Goal: Information Seeking & Learning: Learn about a topic

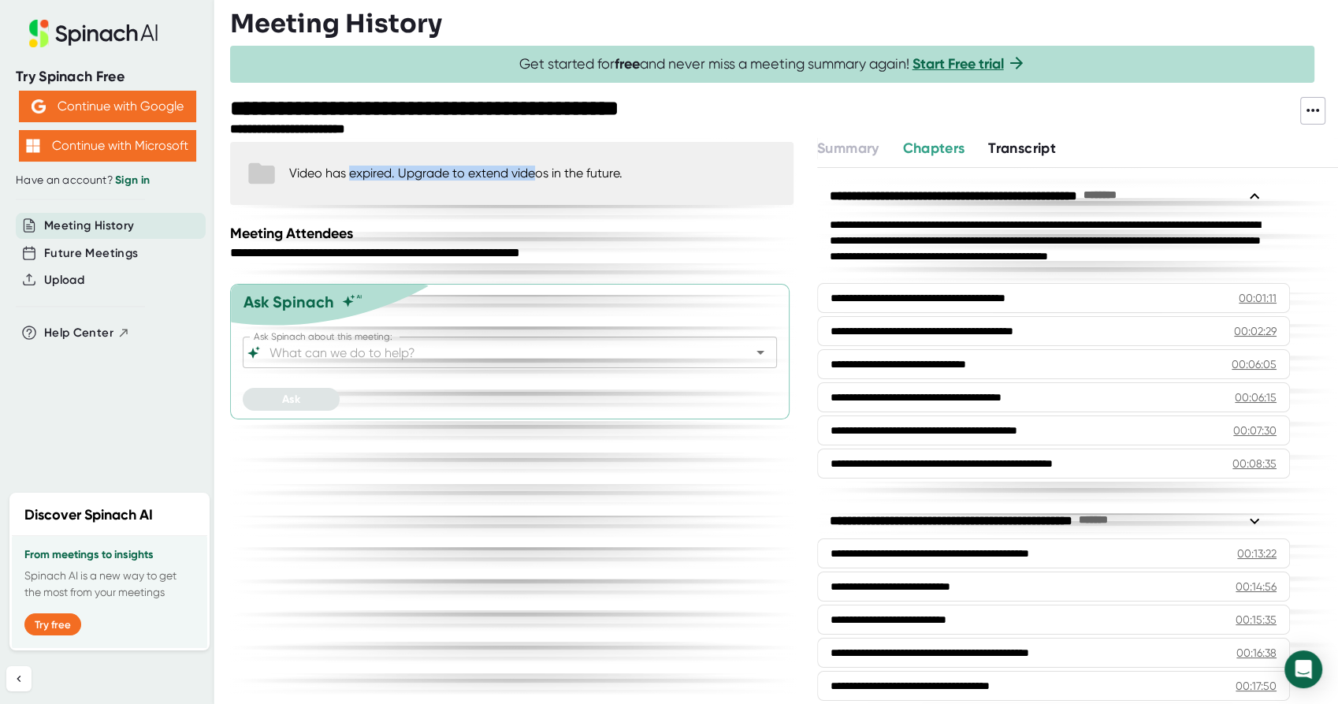
drag, startPoint x: 348, startPoint y: 173, endPoint x: 536, endPoint y: 172, distance: 188.3
click at [536, 172] on div "Video has expired. Upgrade to extend videos in the future." at bounding box center [455, 172] width 333 height 15
click at [258, 177] on icon at bounding box center [261, 173] width 26 height 21
click at [1027, 157] on button "Transcript" at bounding box center [1022, 148] width 68 height 21
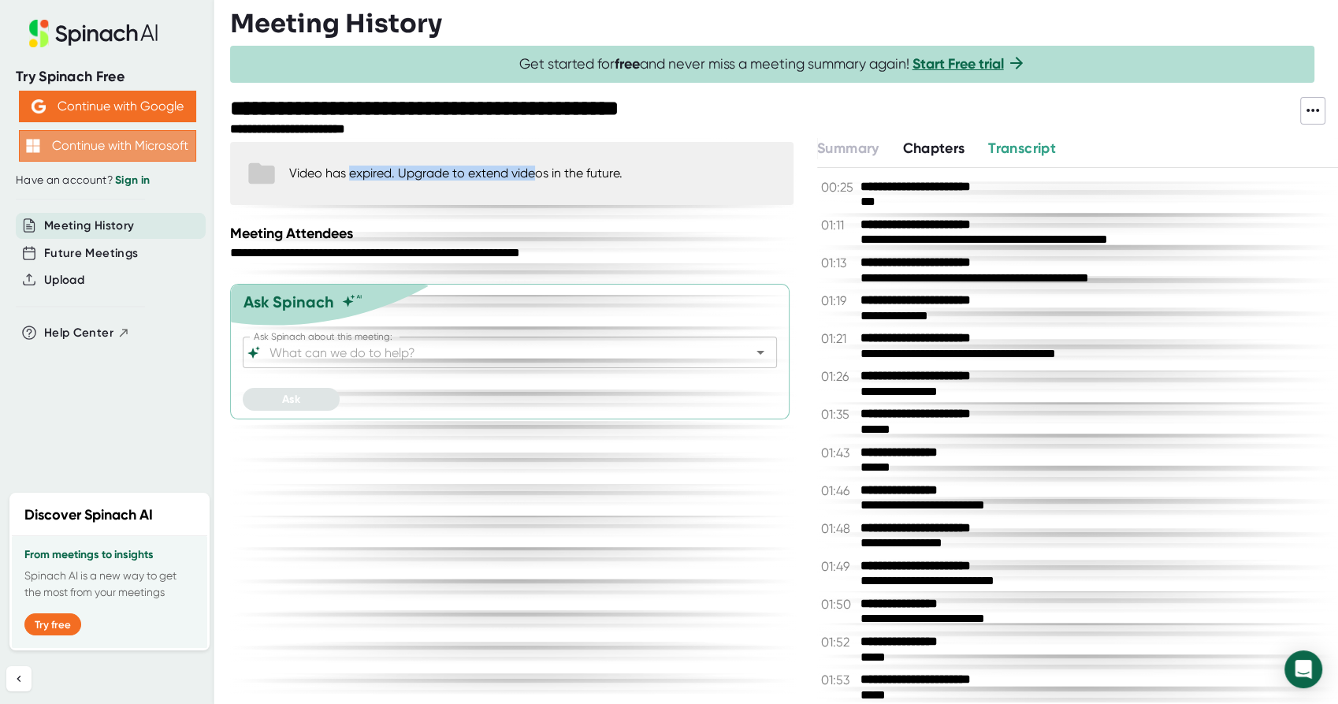
click at [148, 151] on button "Continue with Microsoft" at bounding box center [107, 146] width 177 height 32
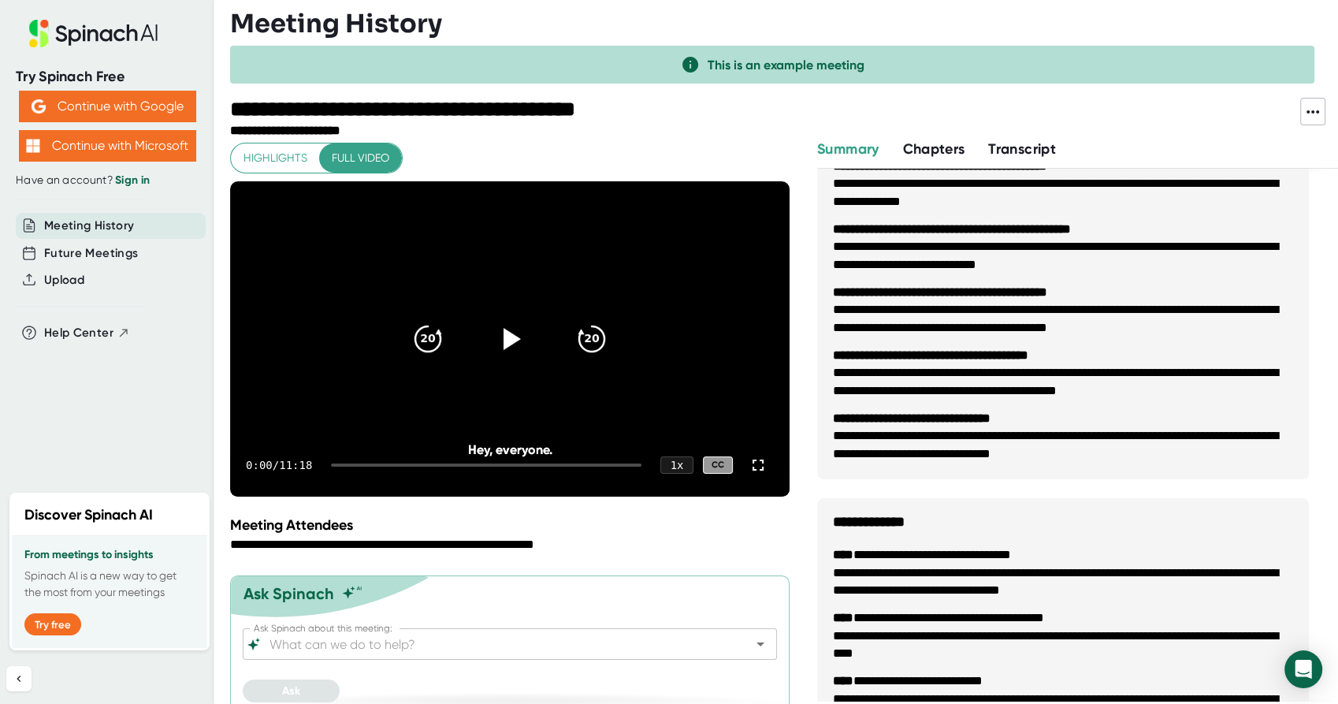
scroll to position [698, 0]
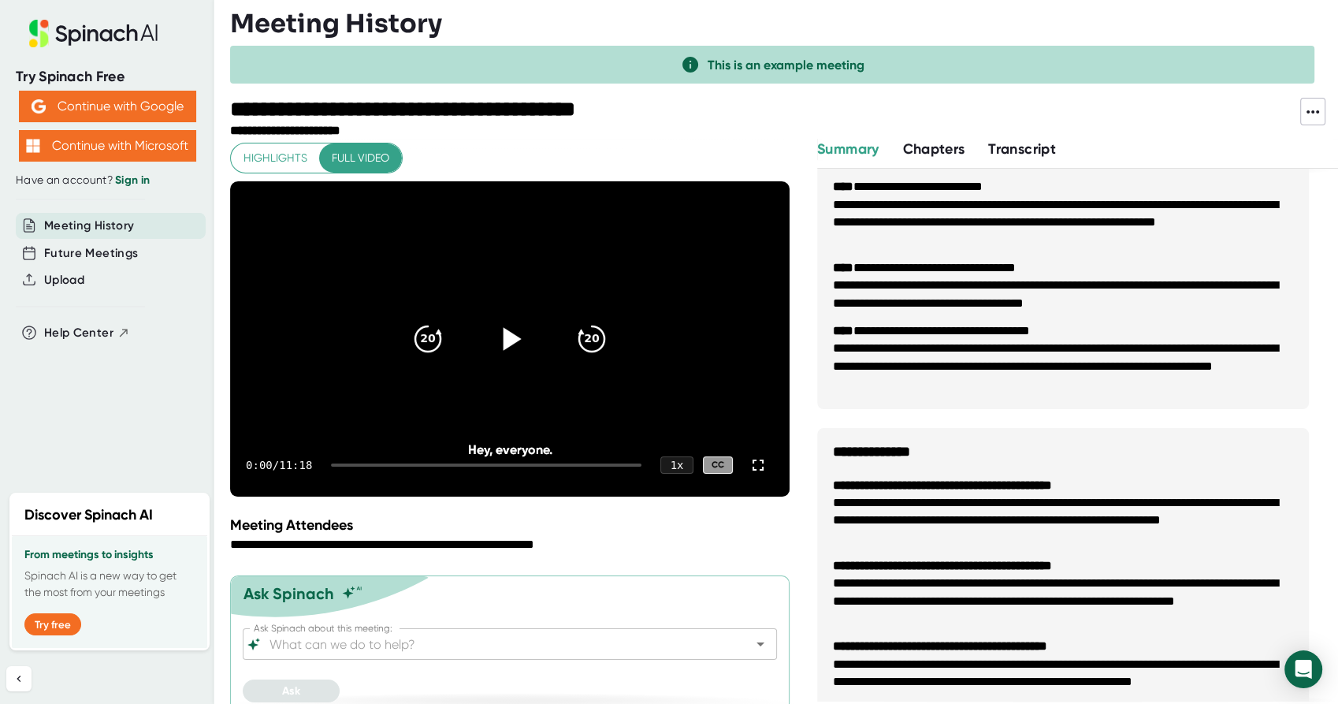
click at [517, 340] on icon at bounding box center [509, 338] width 39 height 39
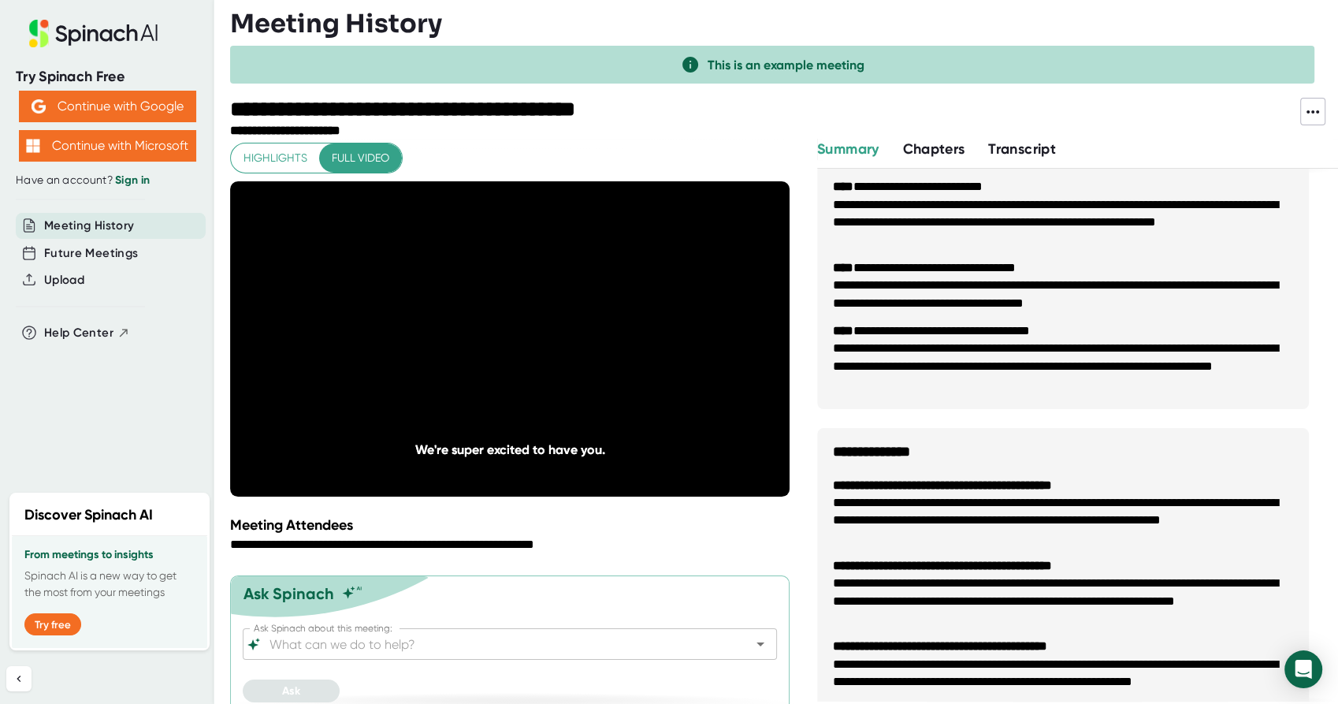
click at [296, 155] on span "Highlights" at bounding box center [275, 158] width 64 height 20
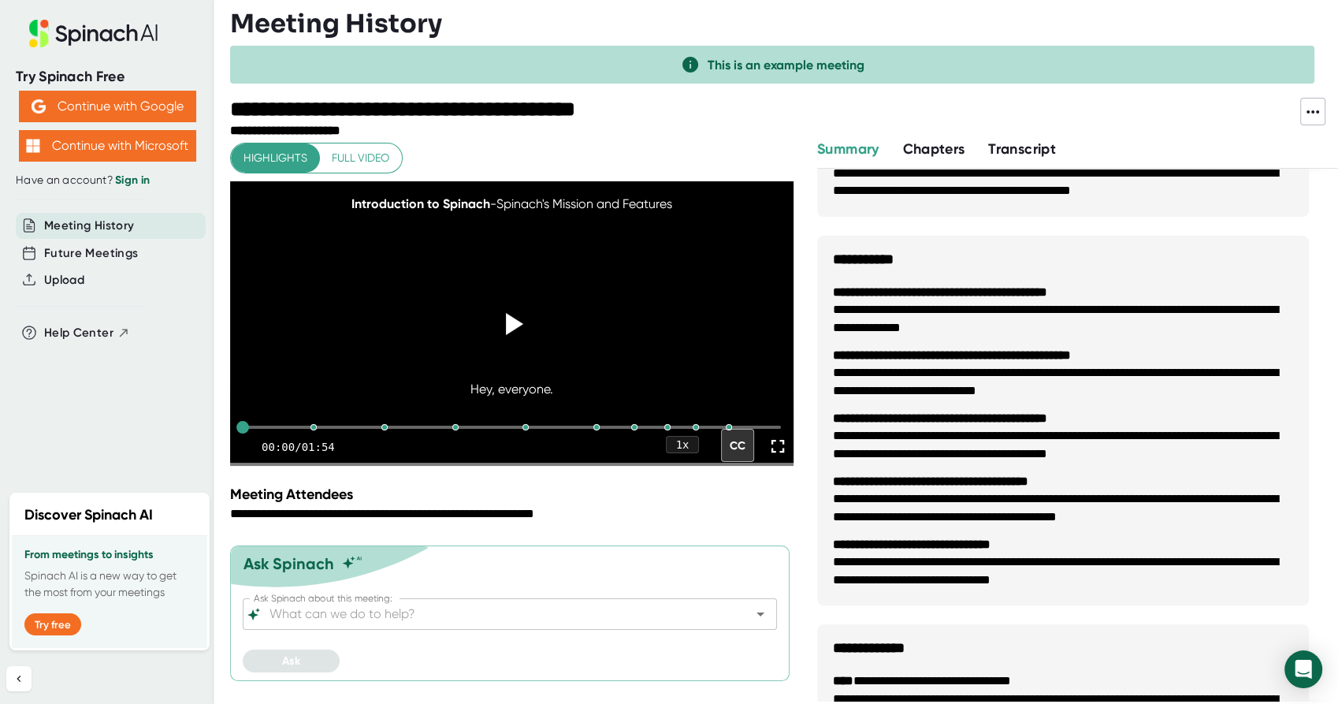
scroll to position [0, 0]
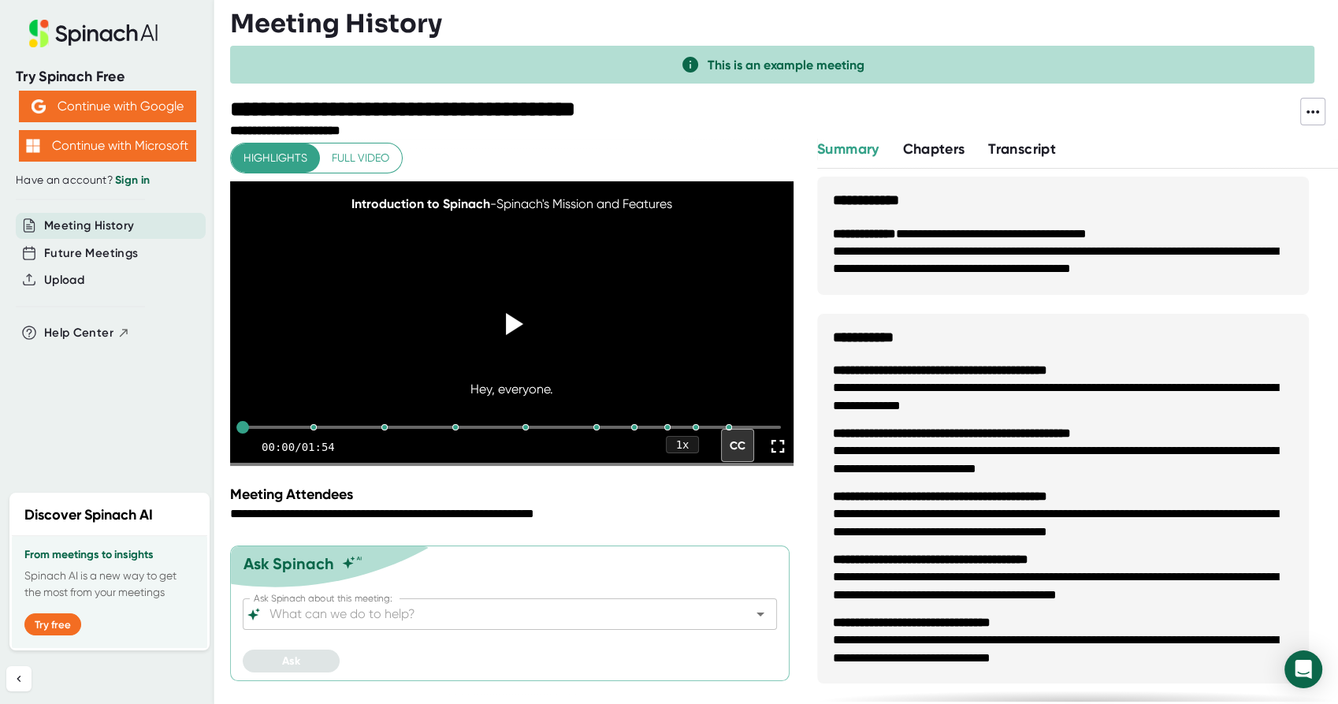
click at [924, 150] on span "Chapters" at bounding box center [933, 148] width 62 height 17
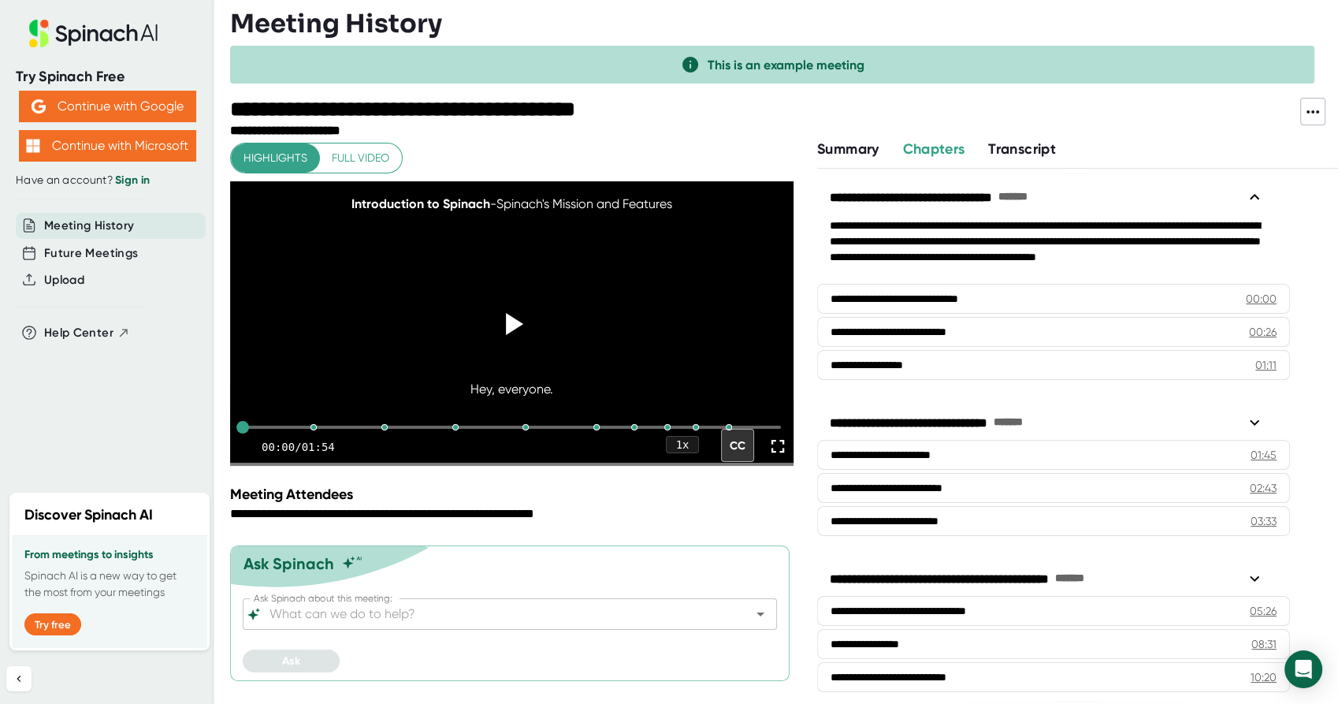
click at [1006, 147] on span "Transcript" at bounding box center [1022, 148] width 68 height 17
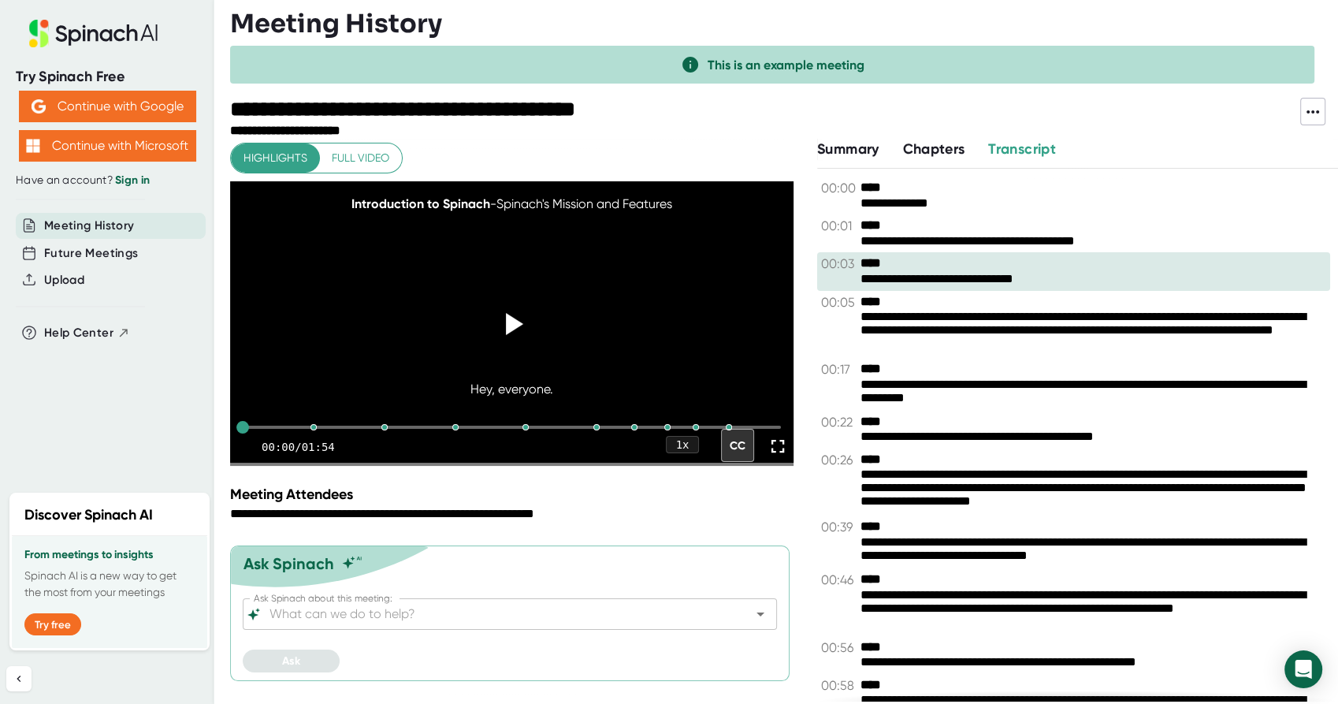
click at [869, 151] on span "Summary" at bounding box center [847, 148] width 61 height 17
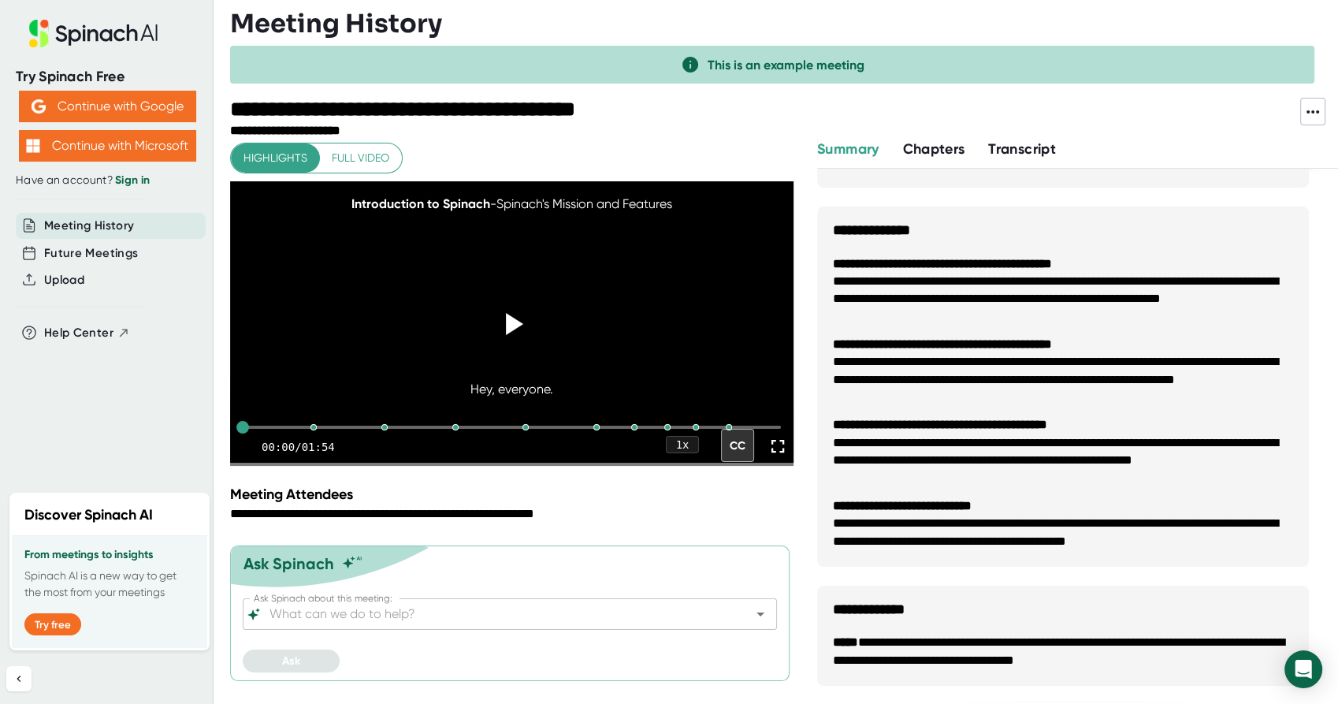
scroll to position [124, 0]
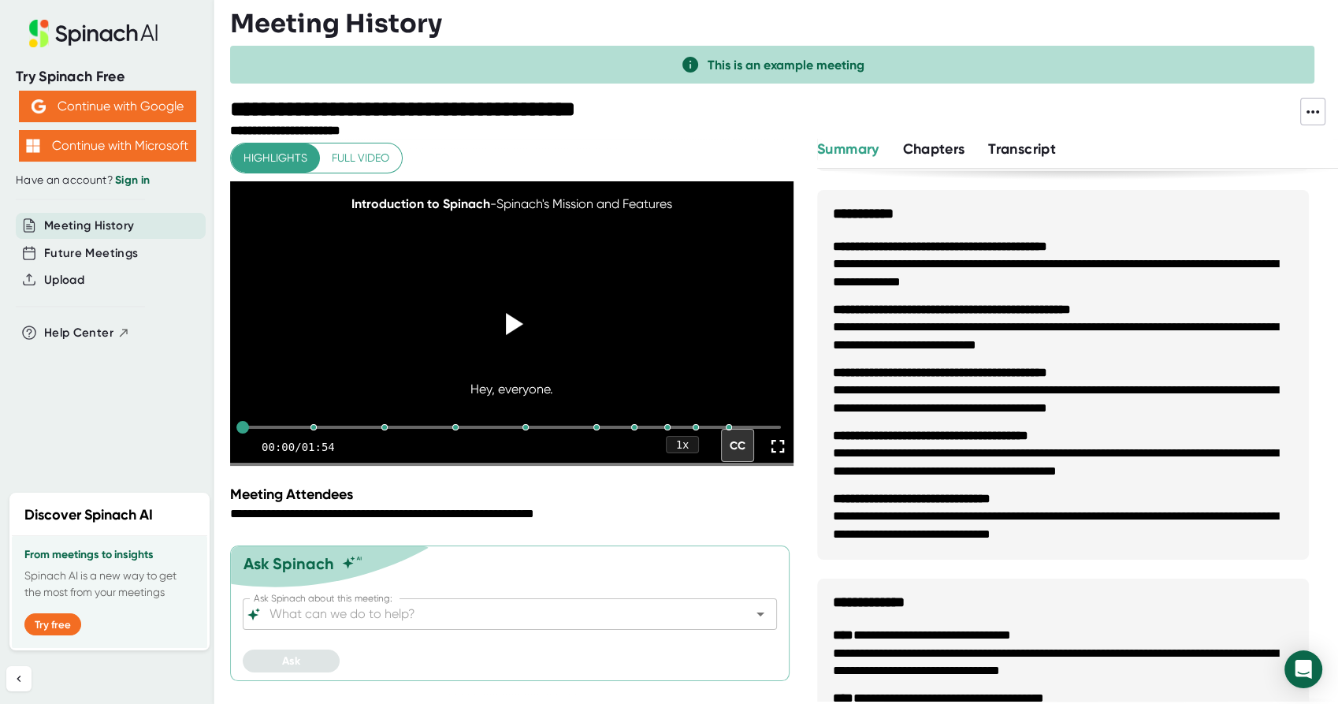
click at [1314, 110] on icon at bounding box center [1312, 111] width 19 height 19
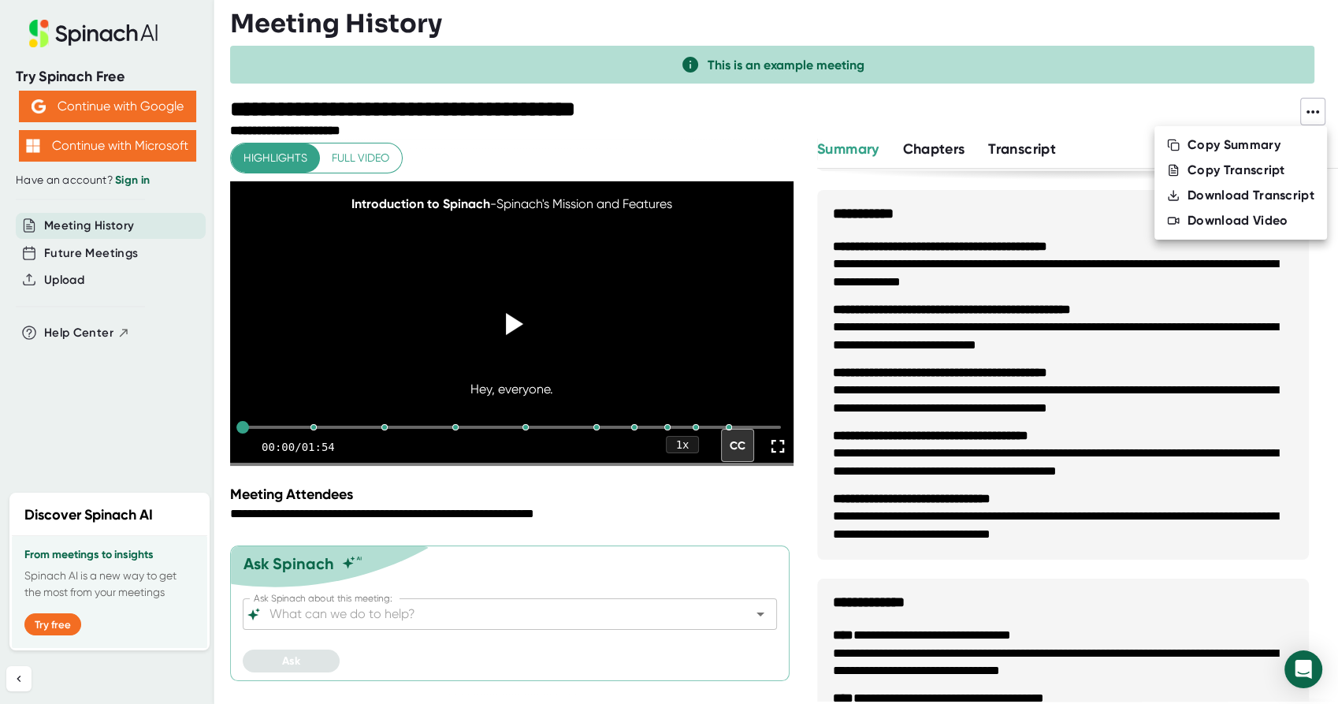
click at [1265, 215] on div "Download Video" at bounding box center [1238, 221] width 100 height 16
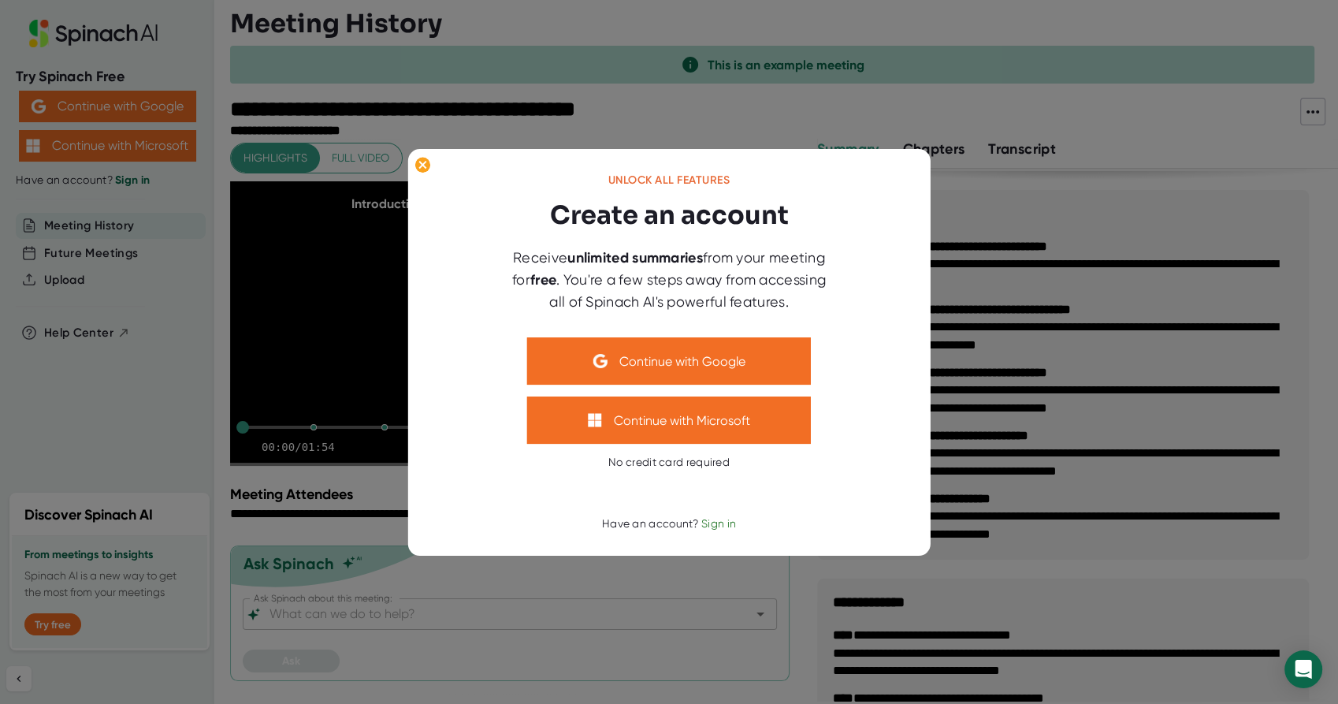
click at [1111, 81] on div at bounding box center [669, 352] width 1338 height 704
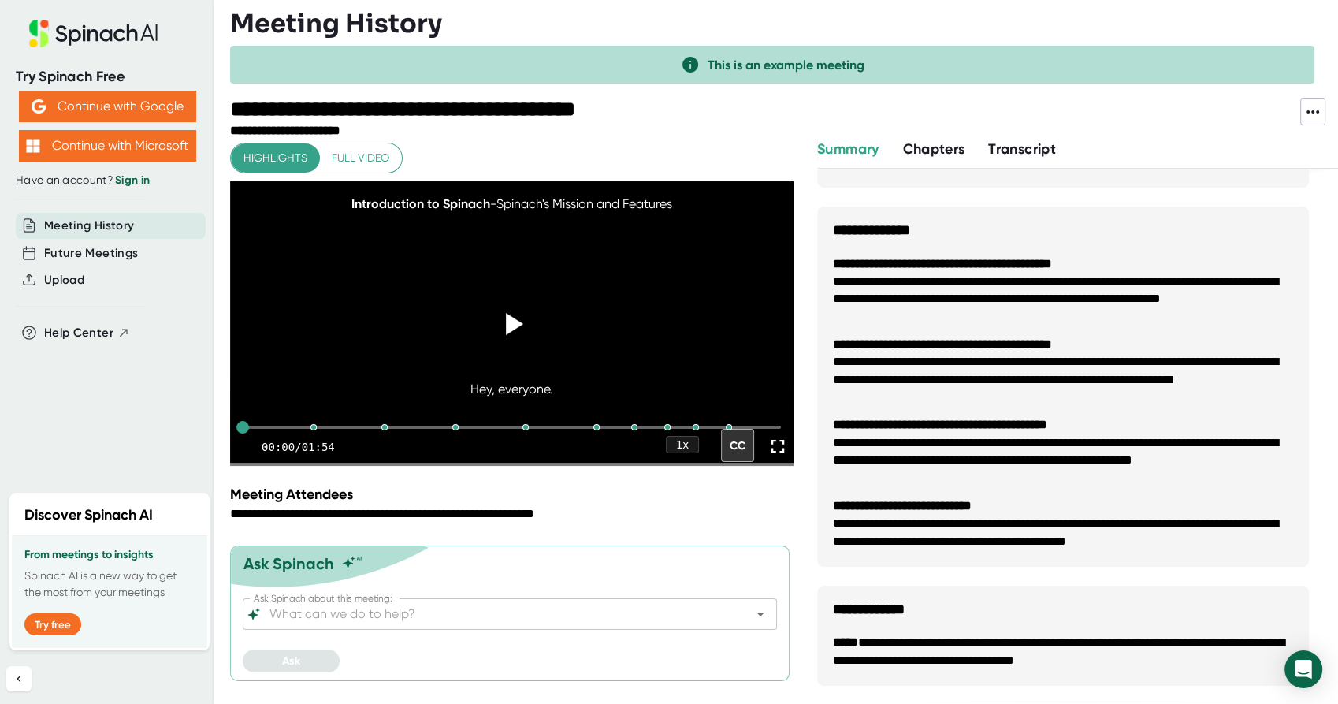
scroll to position [0, 0]
click at [939, 153] on span "Chapters" at bounding box center [933, 148] width 62 height 17
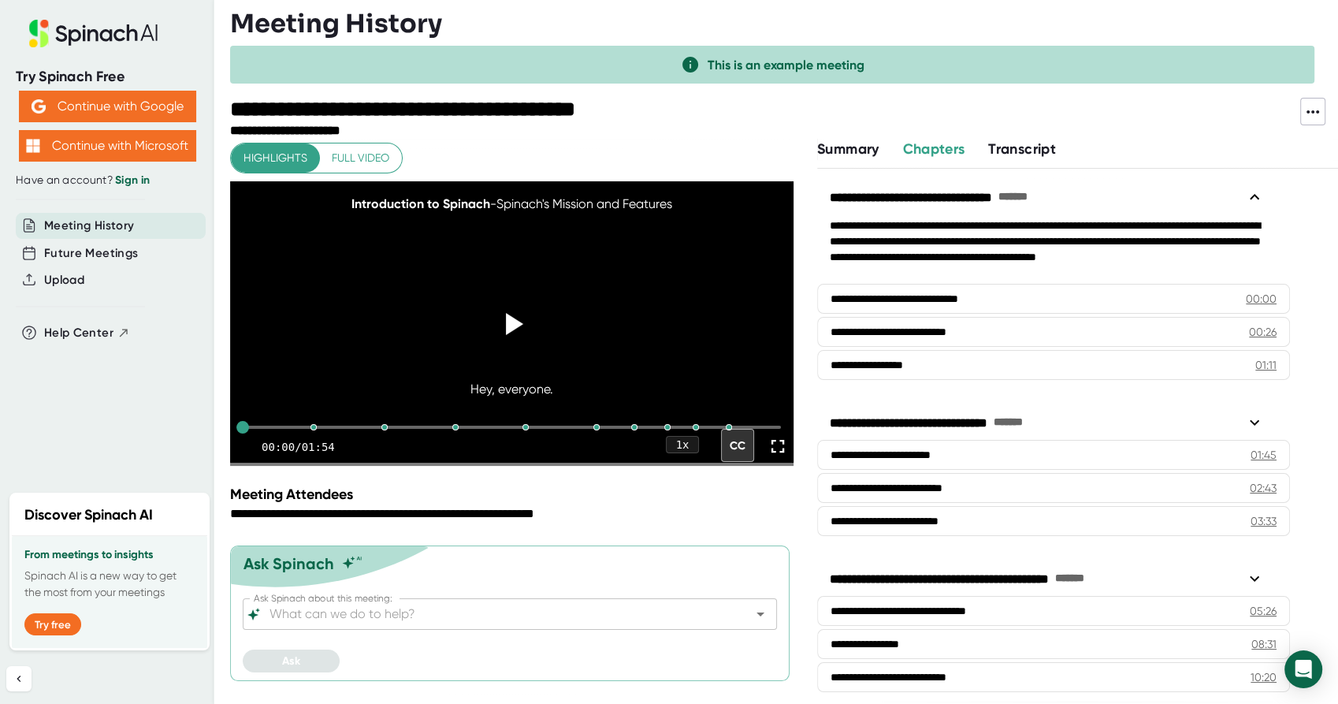
click at [1014, 144] on span "Transcript" at bounding box center [1022, 148] width 68 height 17
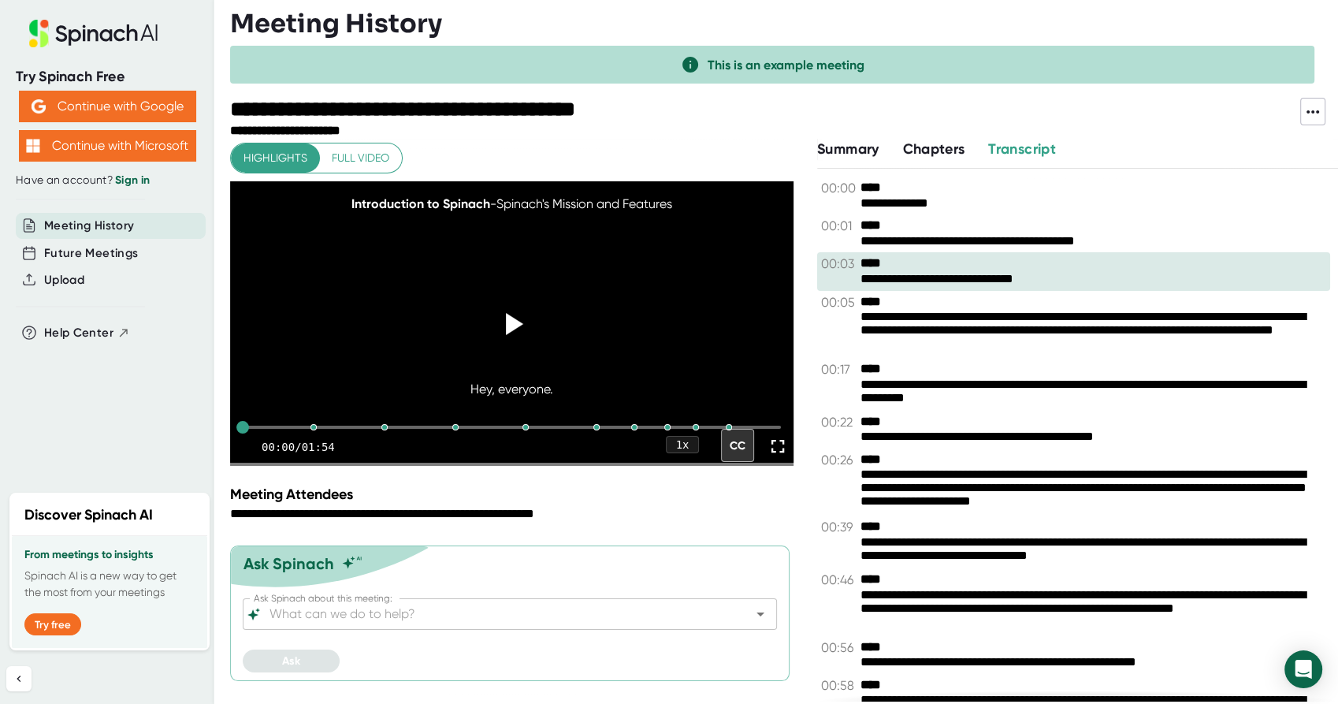
click at [848, 151] on span "Summary" at bounding box center [847, 148] width 61 height 17
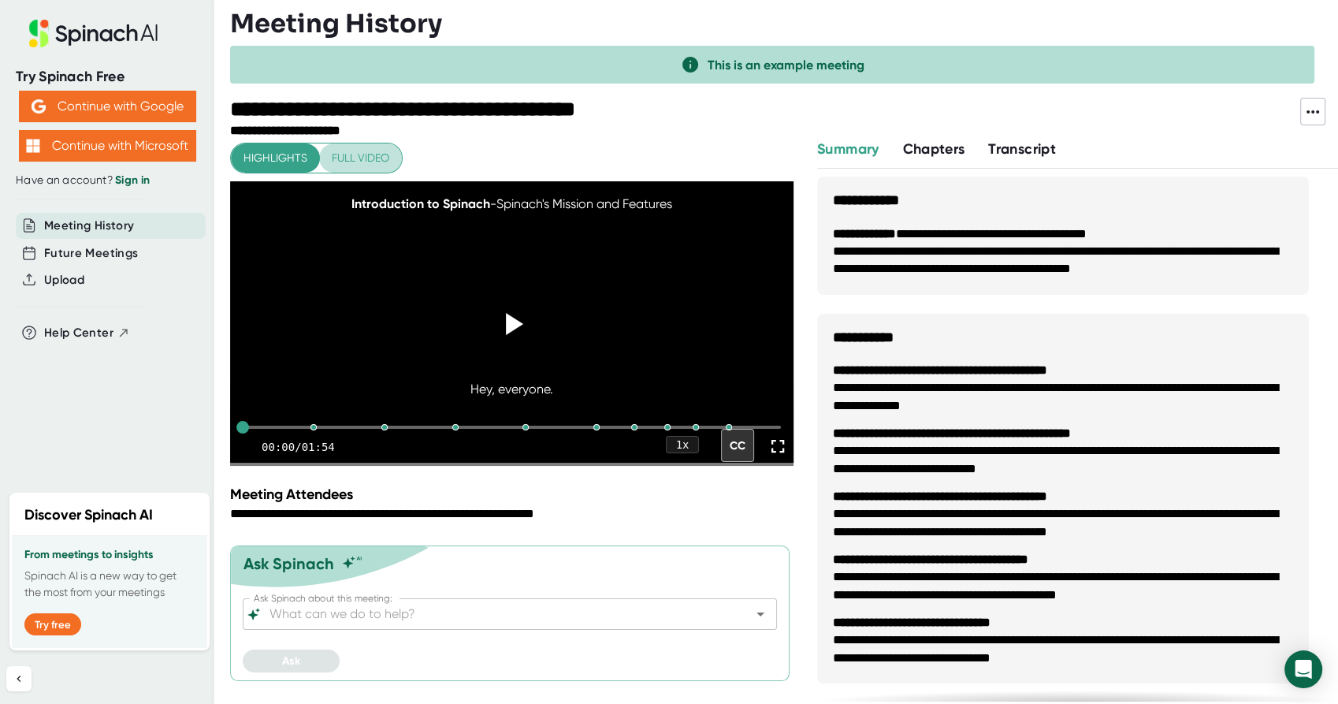
click at [362, 164] on span "Full video" at bounding box center [361, 158] width 58 height 20
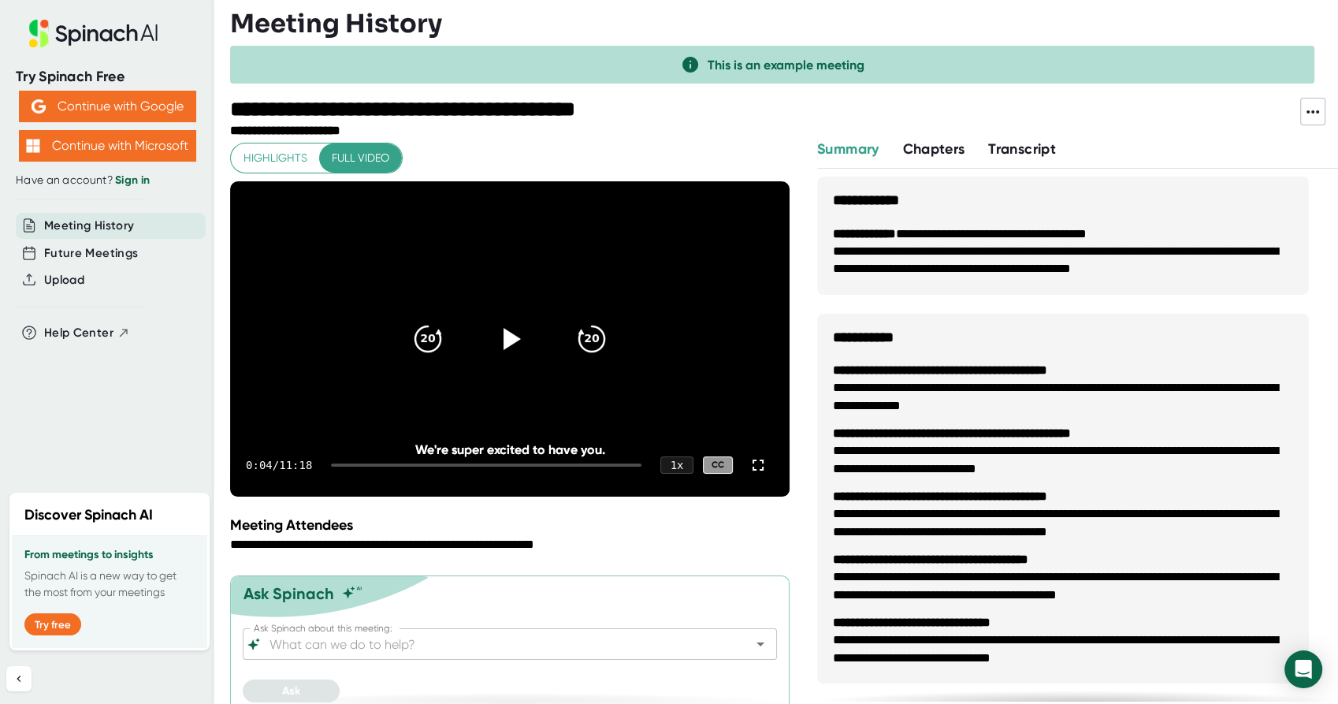
click at [264, 161] on span "Highlights" at bounding box center [275, 158] width 64 height 20
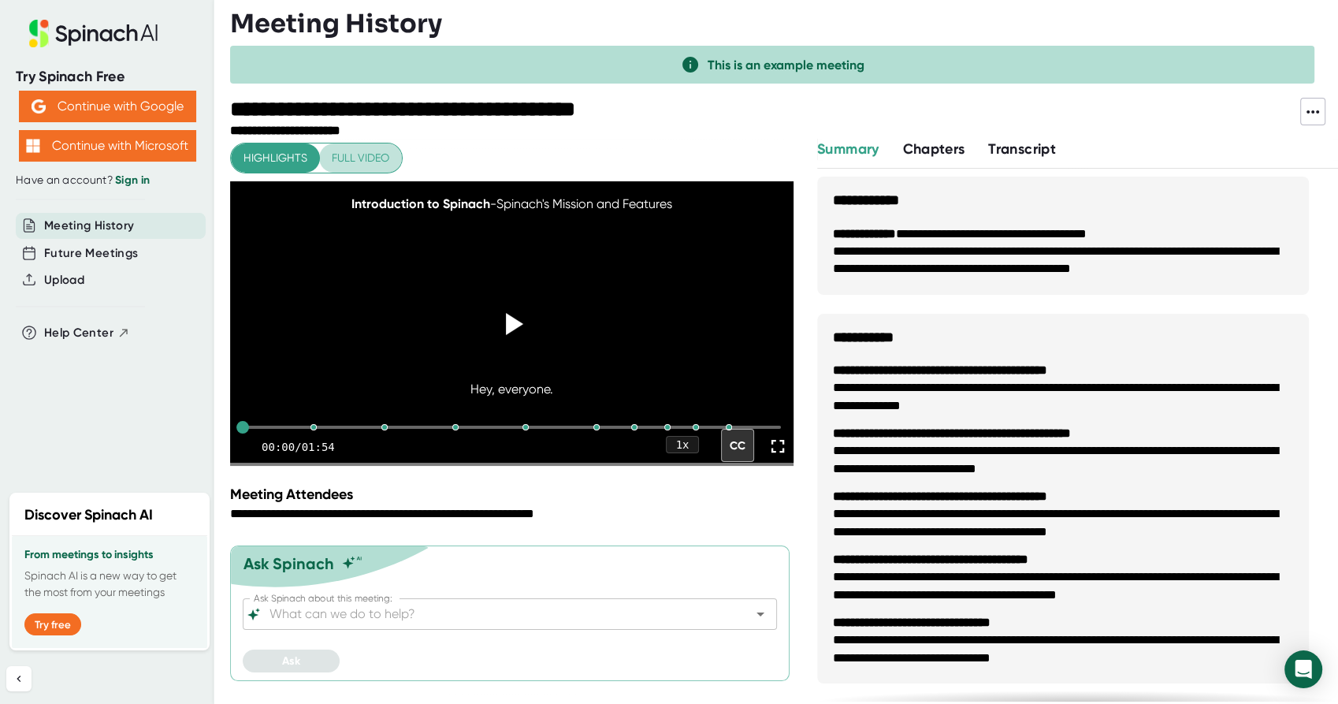
click at [378, 162] on span "Full video" at bounding box center [361, 158] width 58 height 20
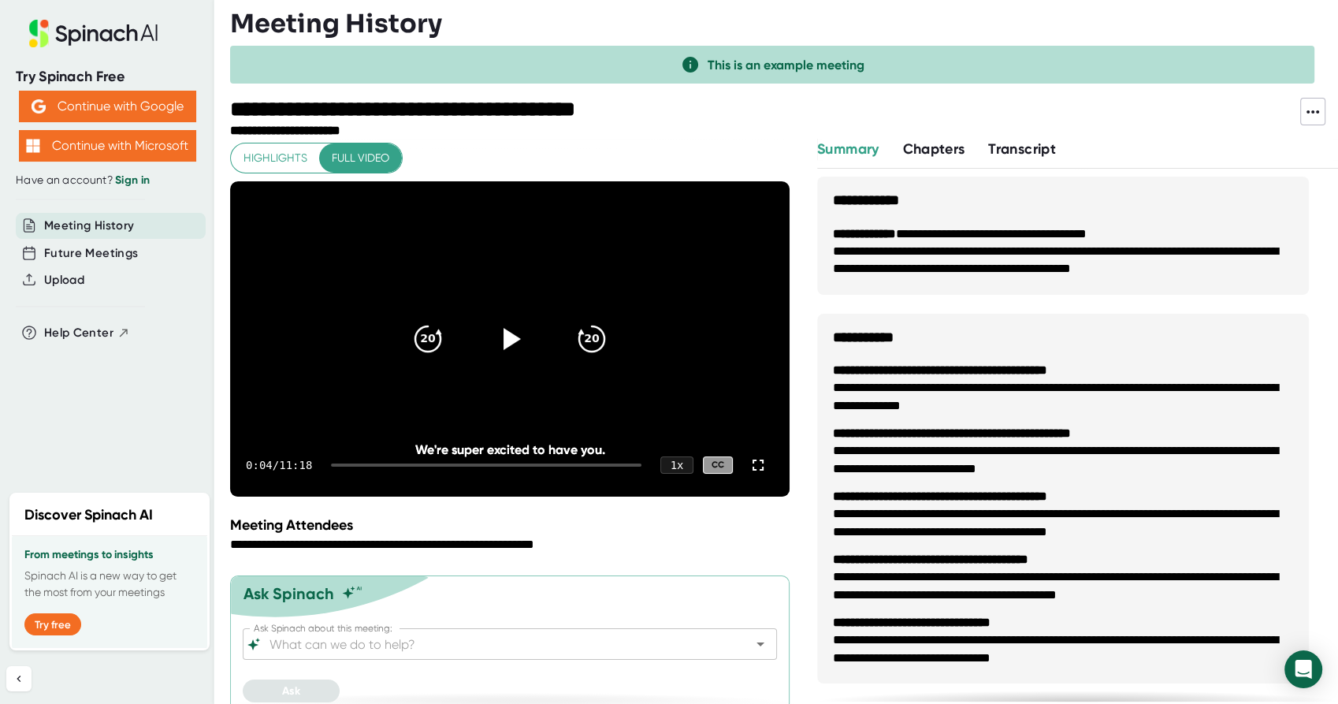
click at [290, 162] on span "Highlights" at bounding box center [275, 158] width 64 height 20
